Goal: Information Seeking & Learning: Learn about a topic

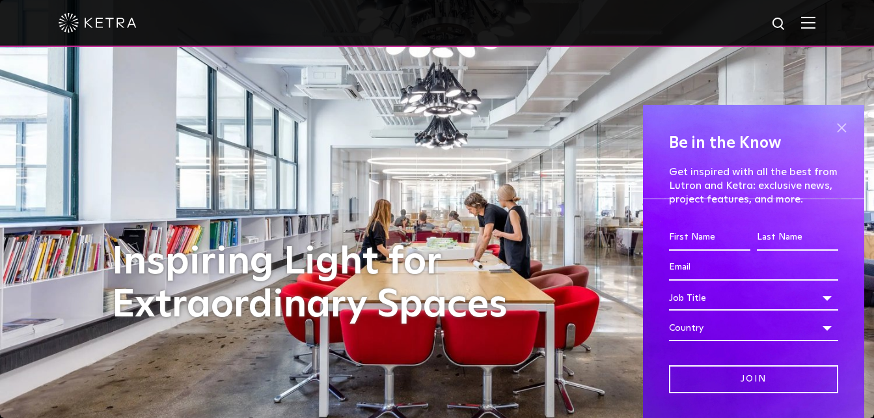
click at [835, 126] on span at bounding box center [842, 128] width 20 height 20
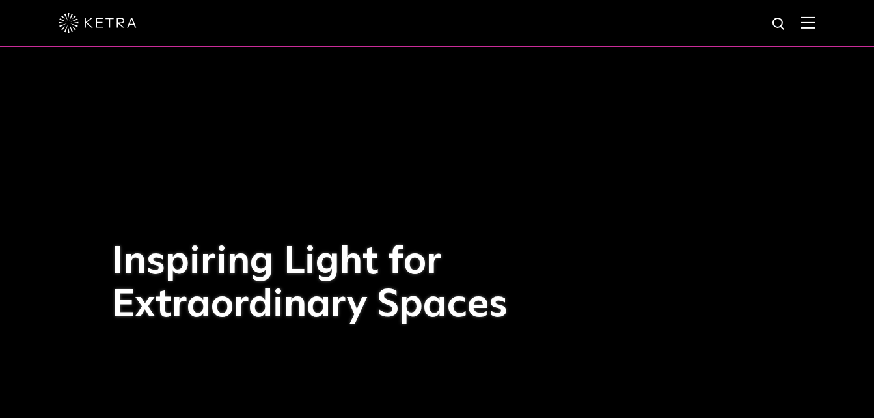
click at [785, 24] on img at bounding box center [780, 24] width 16 height 16
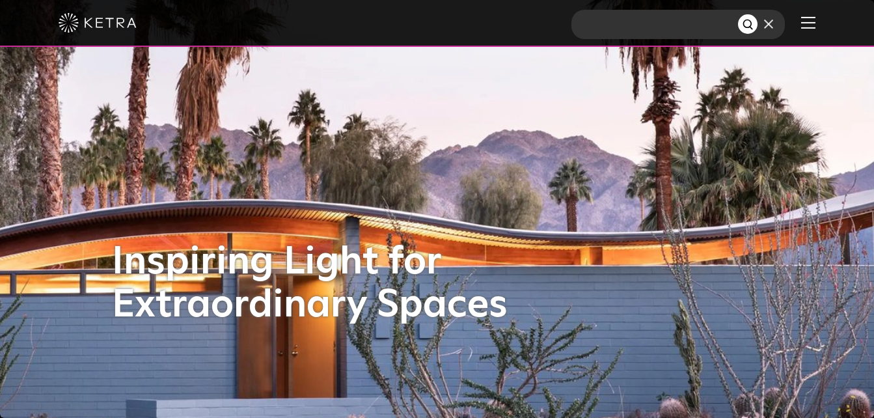
click at [816, 25] on img at bounding box center [808, 22] width 14 height 12
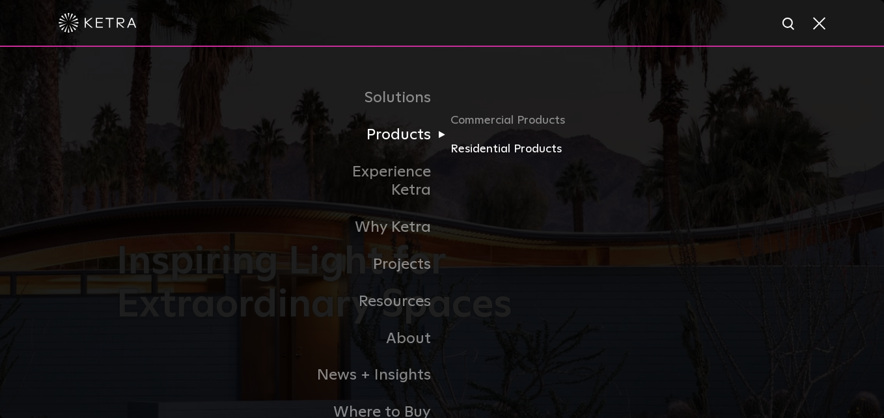
click at [473, 152] on link "Residential Products" at bounding box center [513, 149] width 125 height 19
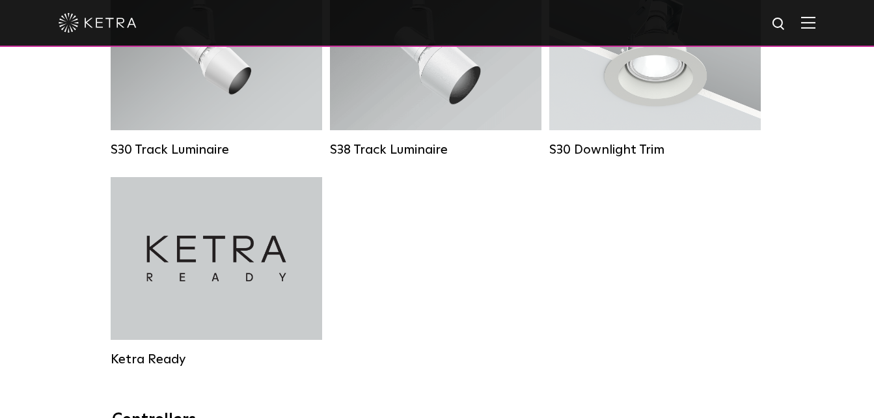
scroll to position [1042, 0]
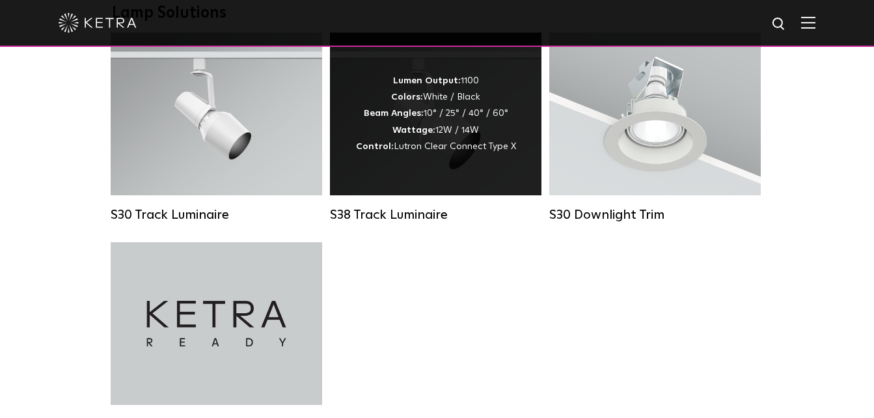
click at [436, 169] on div "Lumen Output: 1100 Colors: White / Black Beam Angles: 10° / 25° / 40° / 60° Wat…" at bounding box center [436, 114] width 212 height 163
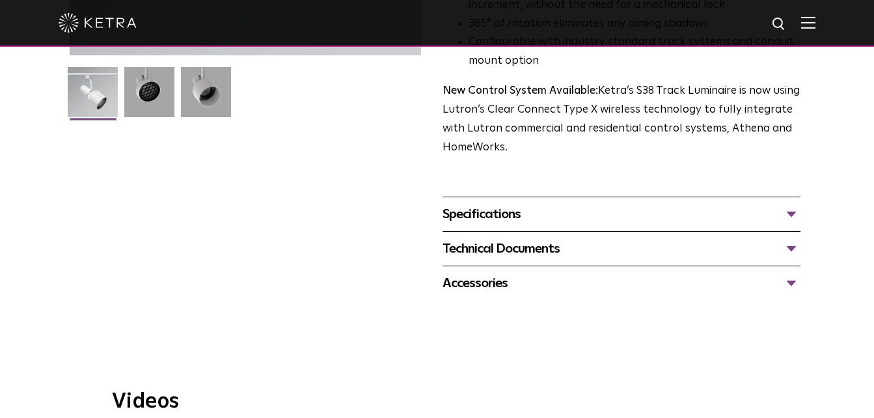
scroll to position [391, 0]
click at [533, 251] on div "Technical Documents" at bounding box center [622, 249] width 359 height 21
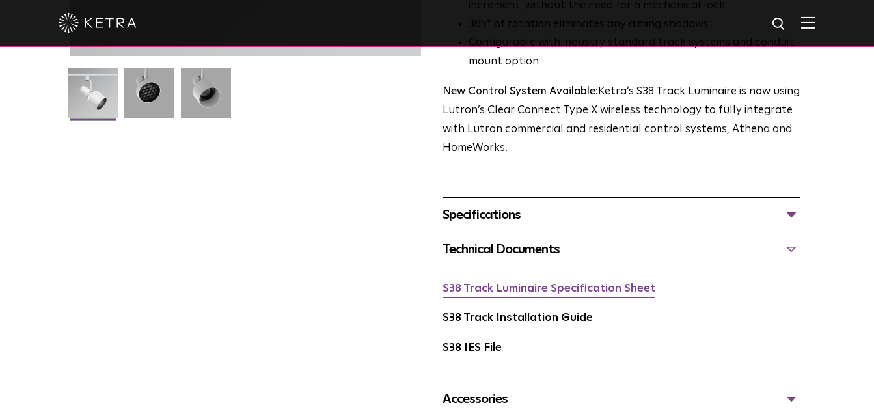
click at [609, 288] on link "S38 Track Luminaire Specification Sheet" at bounding box center [549, 288] width 213 height 11
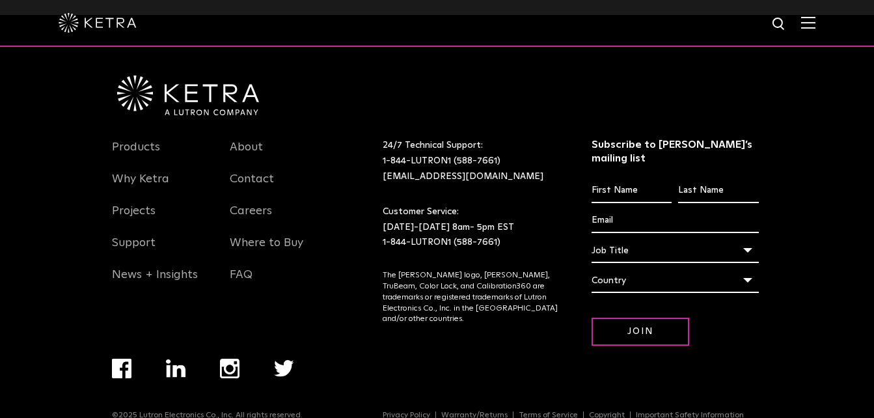
scroll to position [1042, 0]
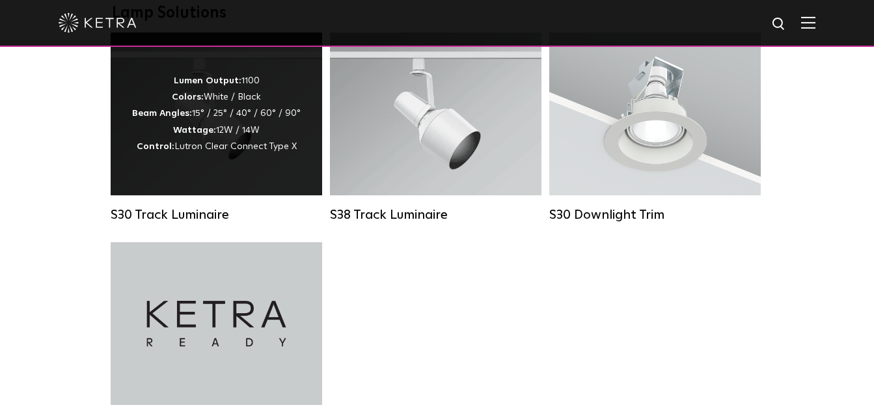
click at [247, 152] on div "Lumen Output: 1100 Colors: White / Black Beam Angles: 15° / 25° / 40° / 60° / 9…" at bounding box center [216, 114] width 169 height 82
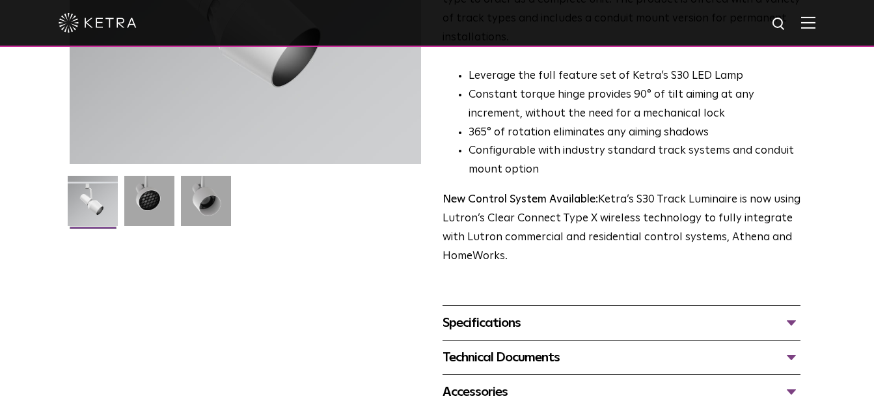
scroll to position [391, 0]
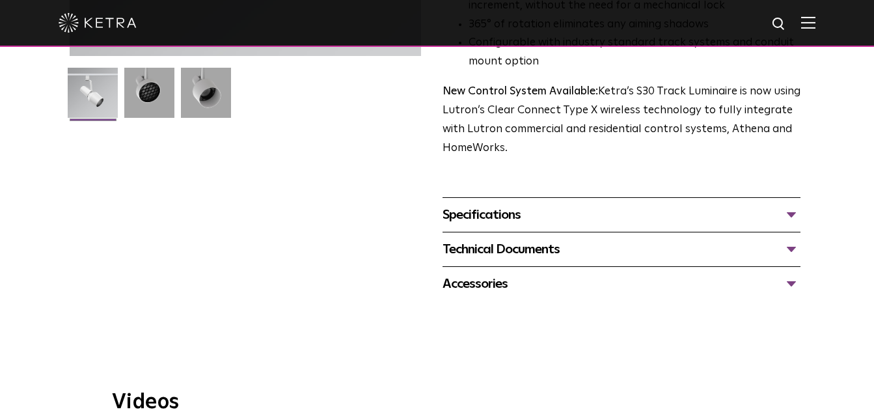
click at [472, 204] on div "Specifications" at bounding box center [622, 214] width 359 height 21
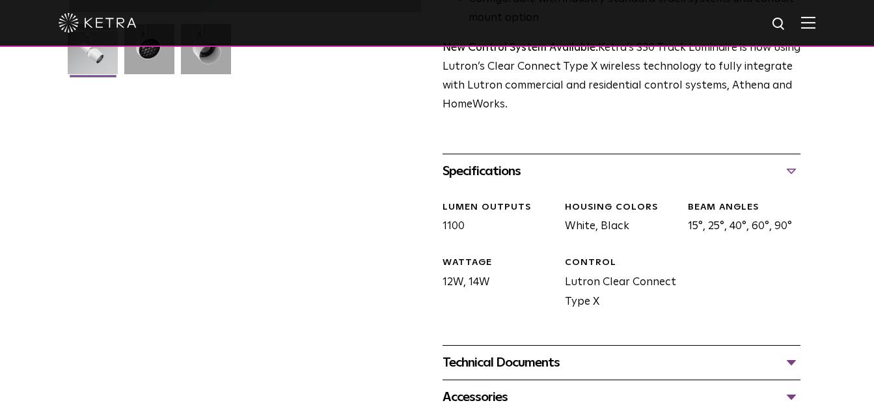
scroll to position [521, 0]
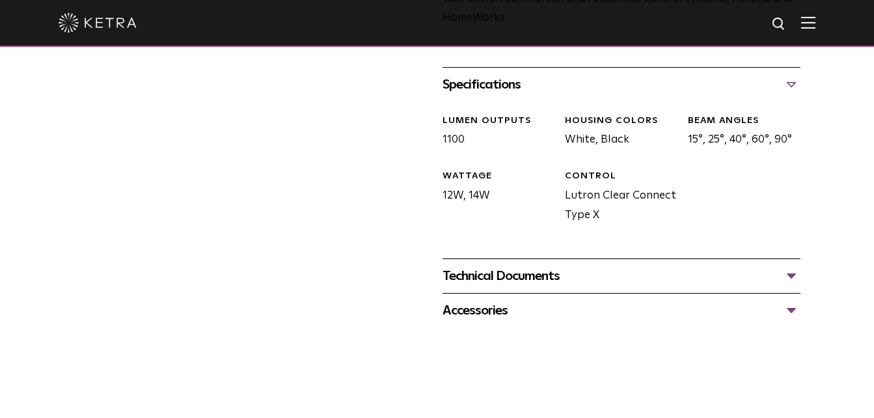
click at [518, 266] on div "Technical Documents" at bounding box center [622, 276] width 359 height 21
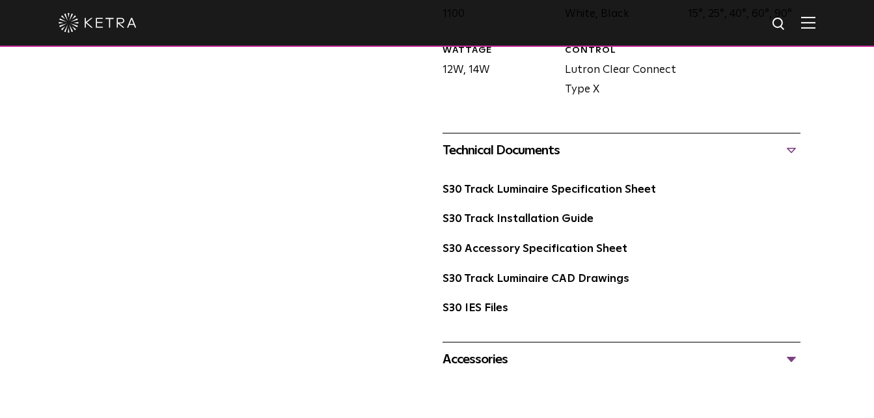
scroll to position [651, 0]
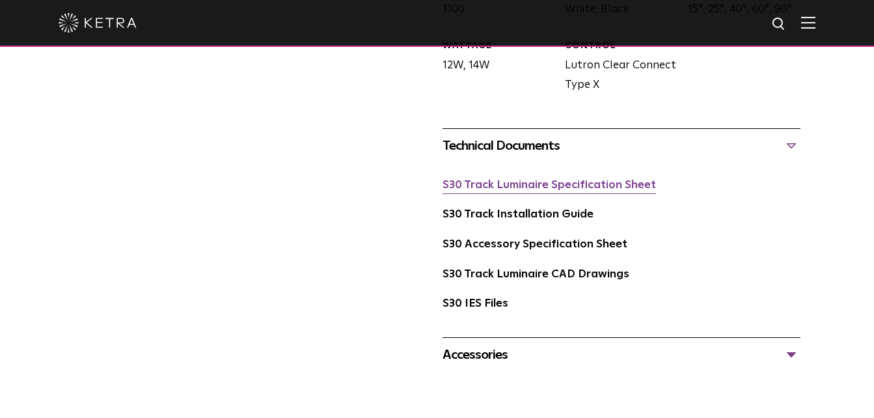
click at [623, 180] on link "S30 Track Luminaire Specification Sheet" at bounding box center [550, 185] width 214 height 11
